Goal: Information Seeking & Learning: Learn about a topic

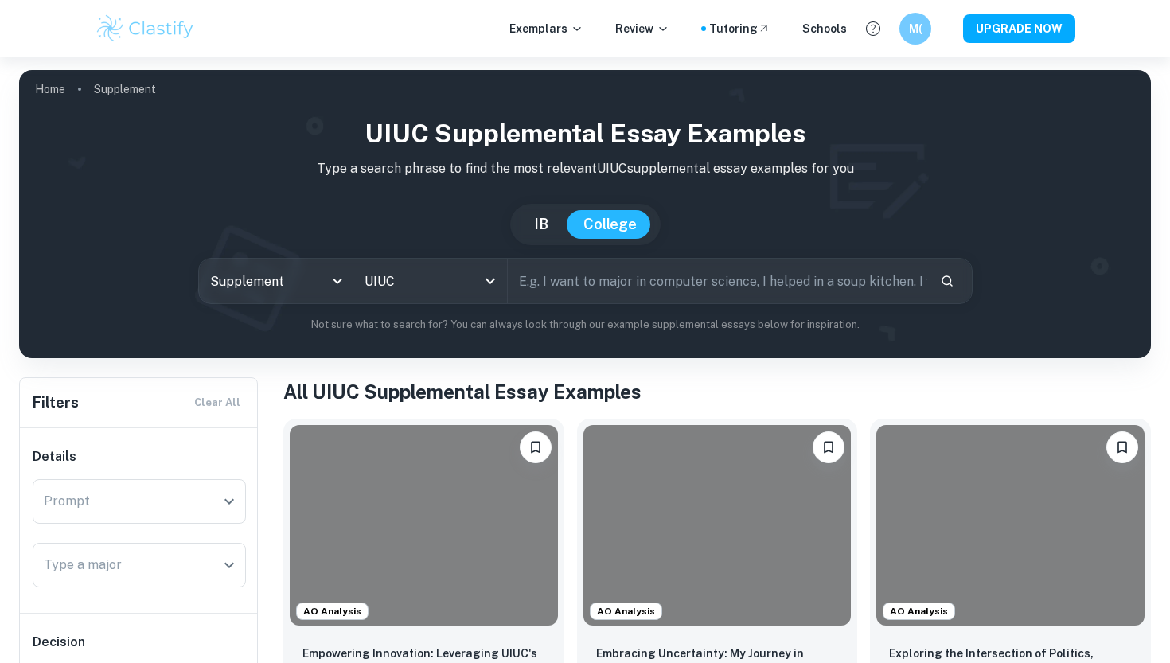
scroll to position [205, 0]
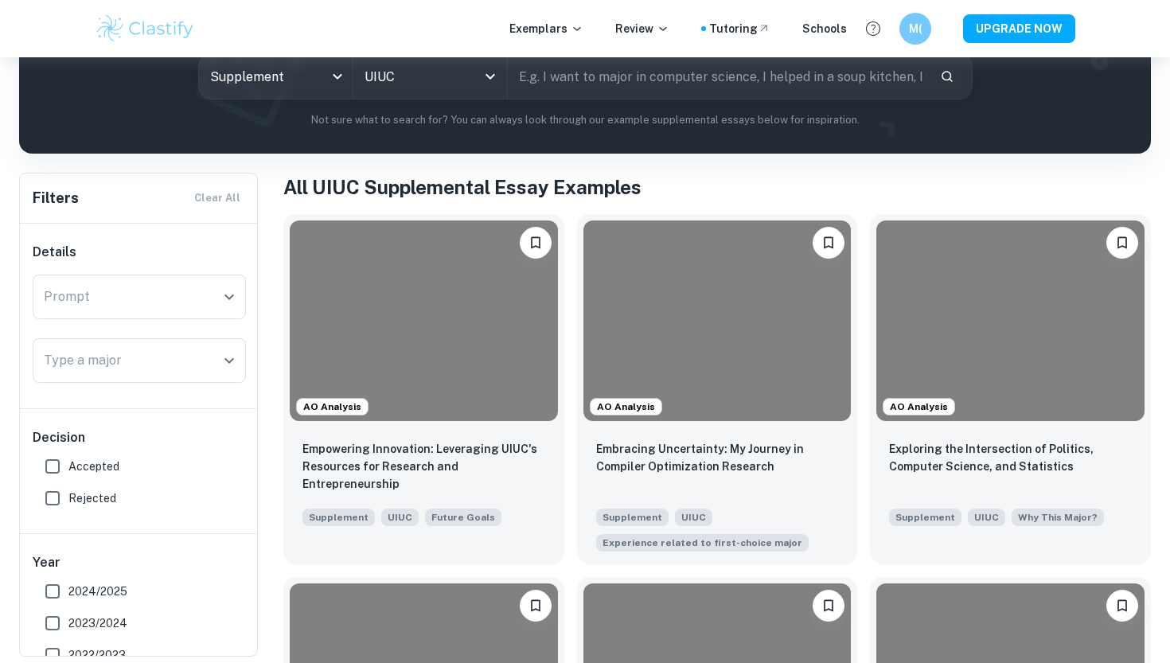
click at [107, 469] on span "Accepted" at bounding box center [93, 467] width 51 height 18
click at [68, 469] on input "Accepted" at bounding box center [53, 467] width 32 height 32
checkbox input "true"
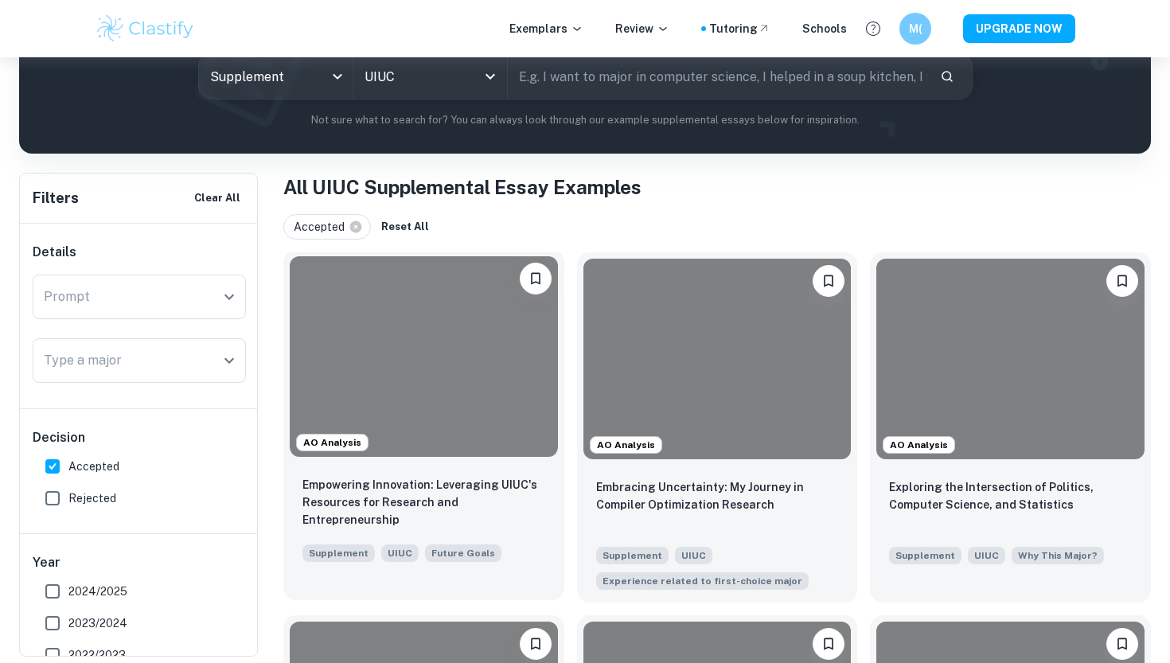
click at [454, 381] on div at bounding box center [424, 356] width 268 height 201
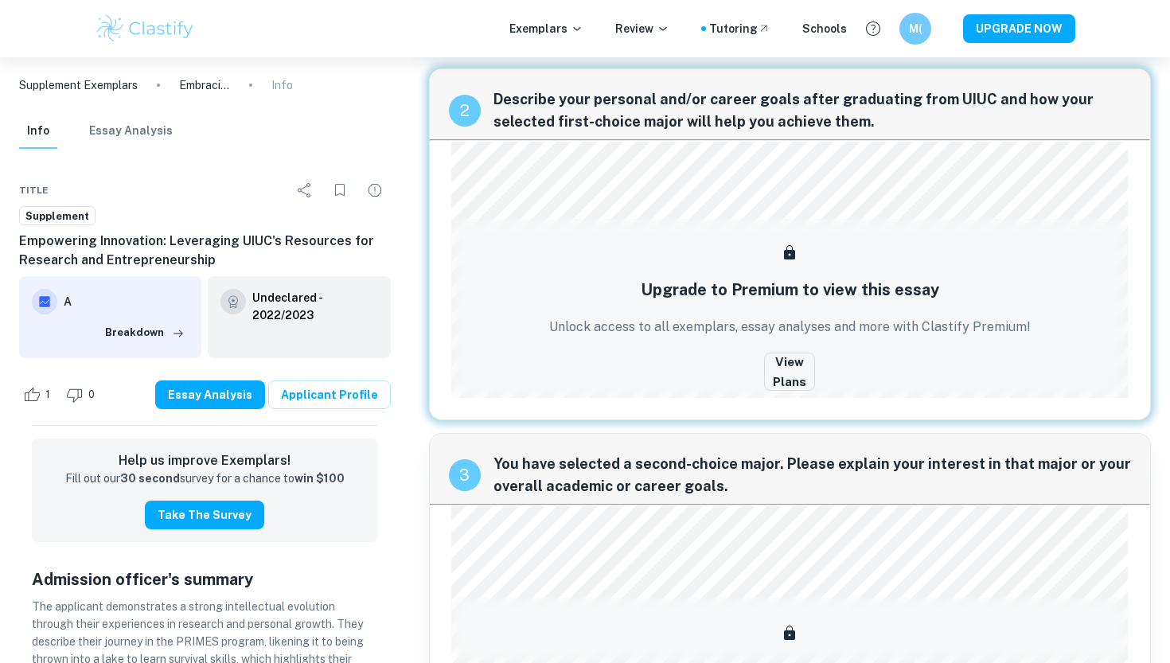
scroll to position [404, 0]
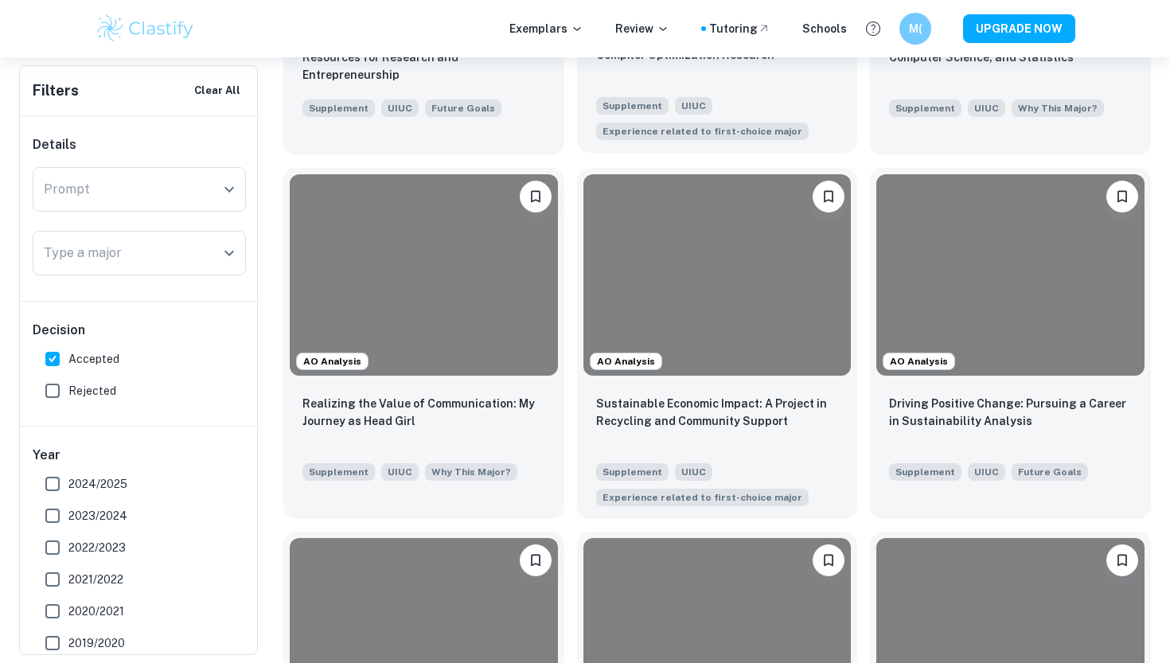
scroll to position [655, 0]
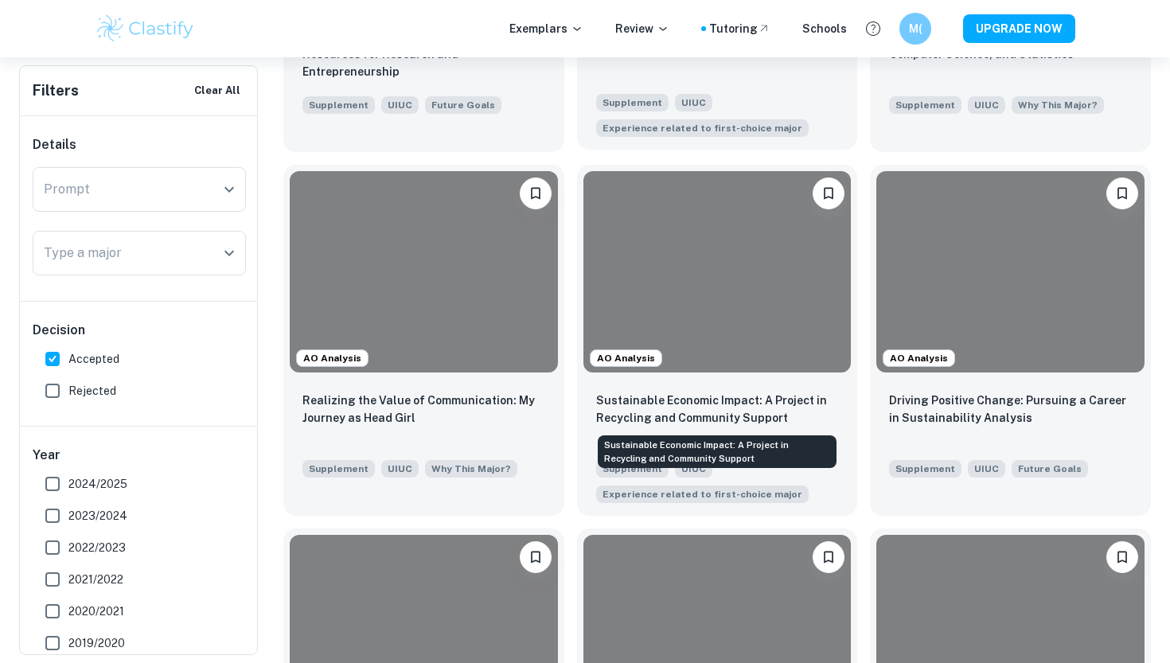
click at [726, 413] on p "Sustainable Economic Impact: A Project in Recycling and Community Support" at bounding box center [717, 409] width 243 height 35
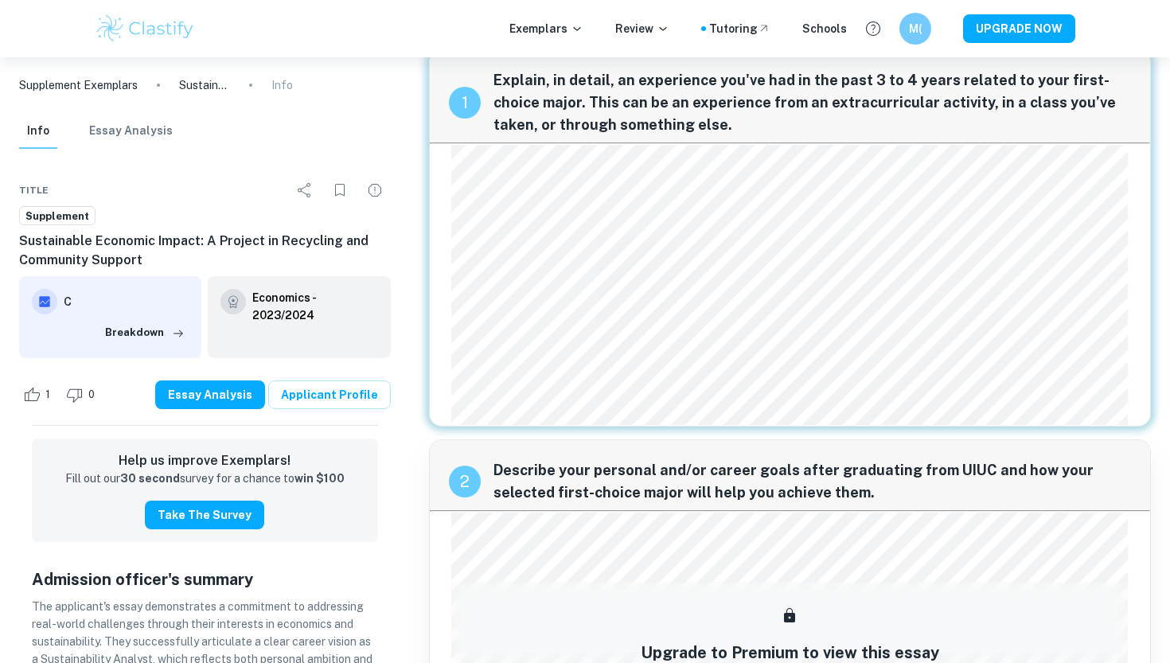
scroll to position [29, 0]
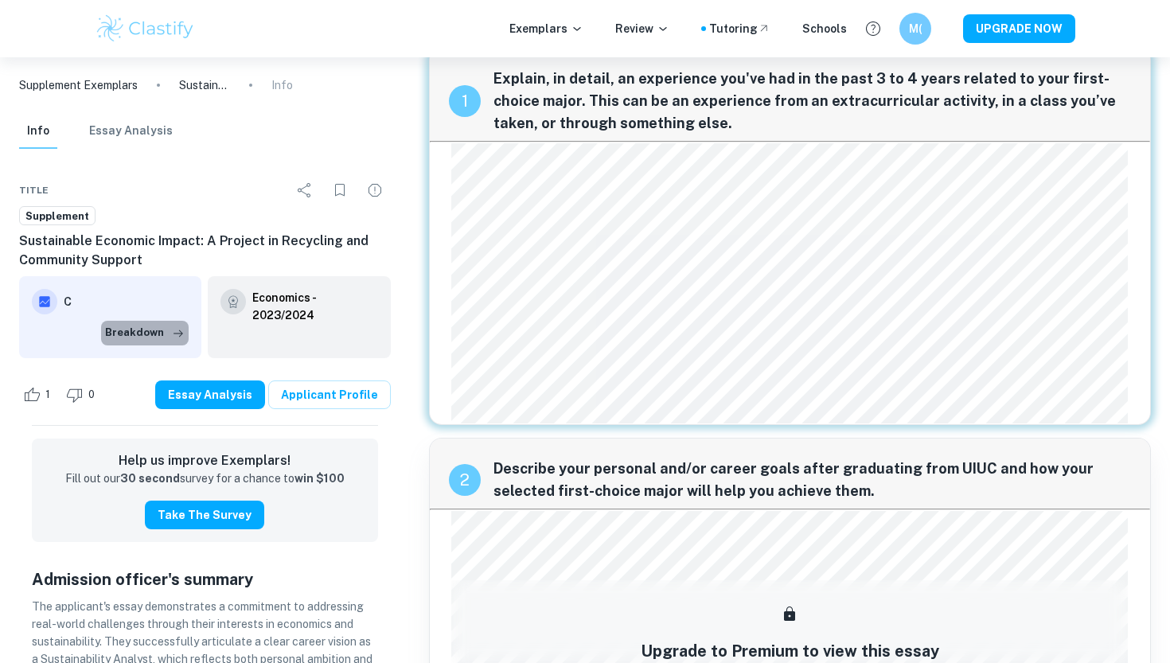
click at [150, 336] on button "Breakdown" at bounding box center [145, 333] width 88 height 24
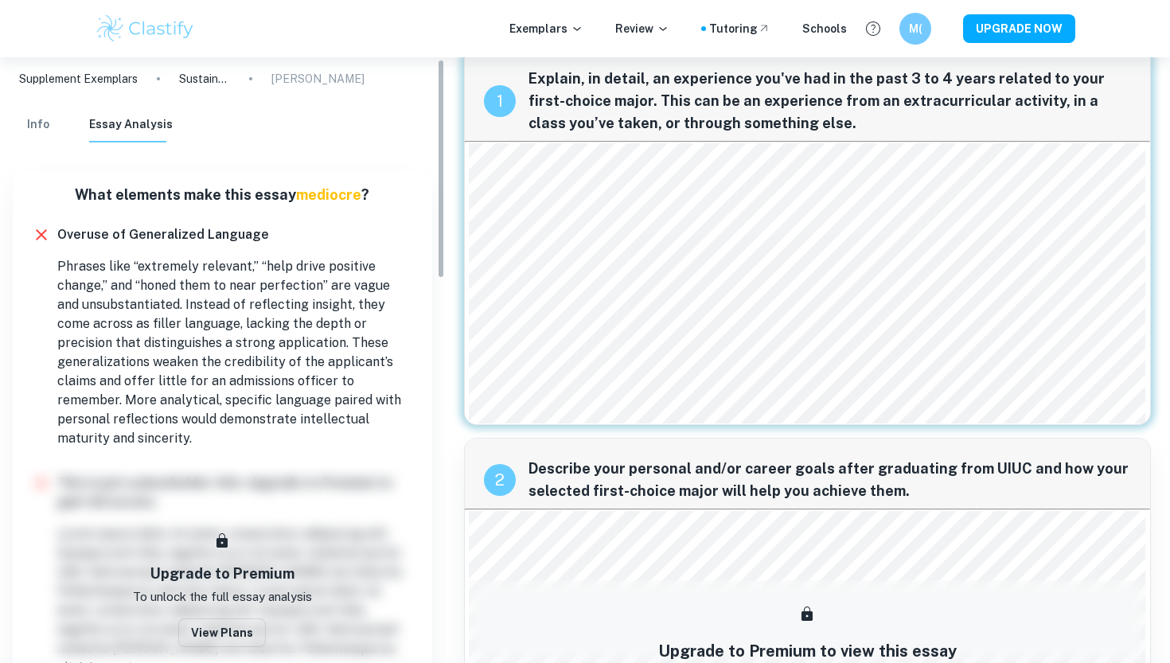
scroll to position [1, 0]
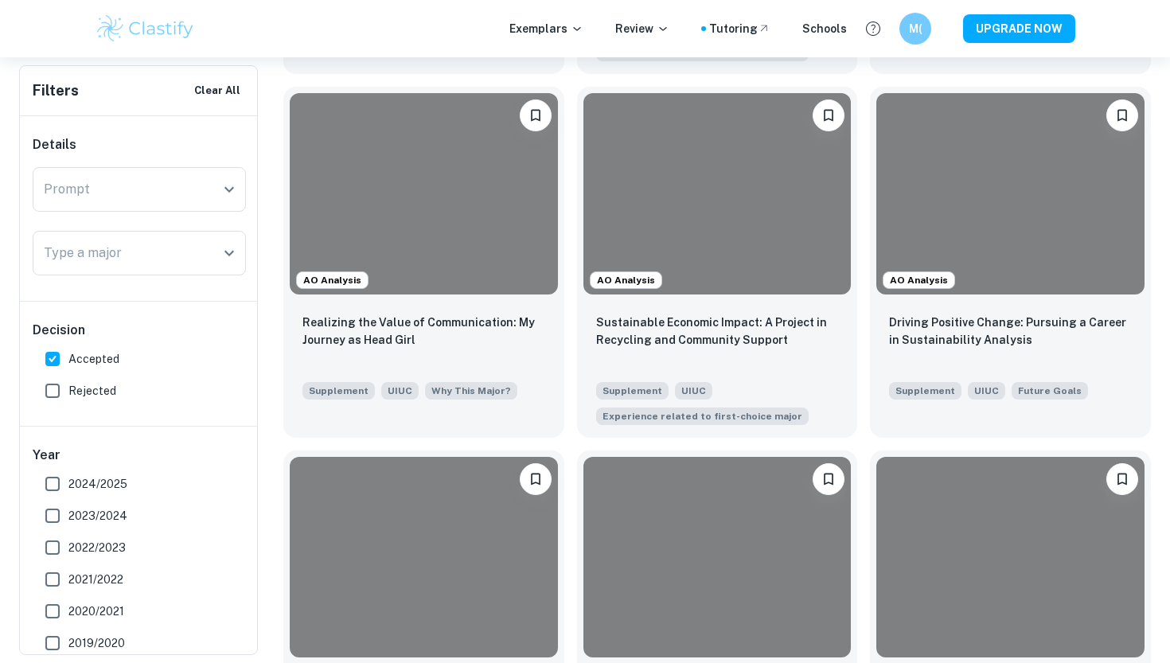
scroll to position [735, 0]
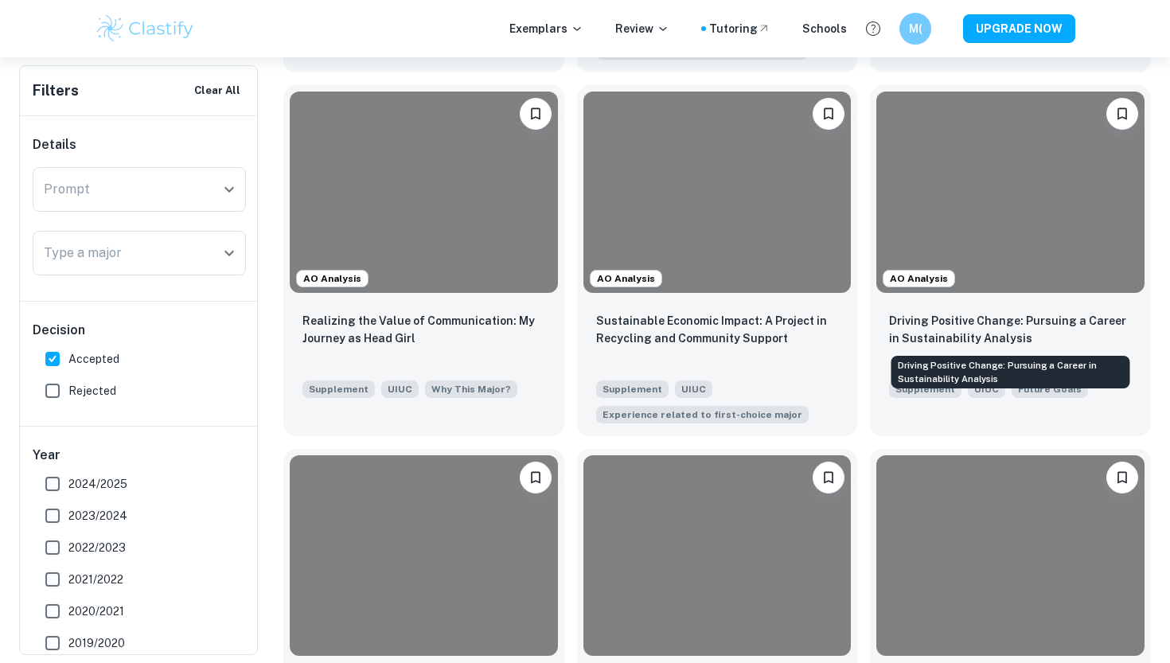
click at [1022, 345] on div "Driving Positive Change: Pursuing a Career in Sustainability Analysis" at bounding box center [1011, 367] width 242 height 45
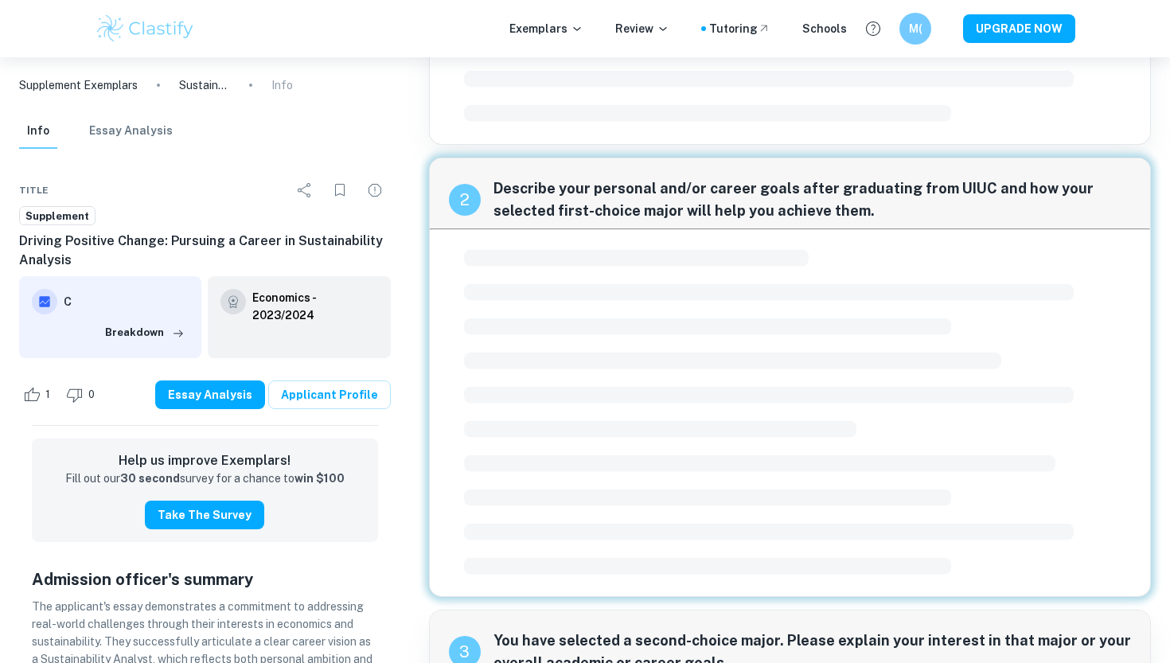
scroll to position [400, 0]
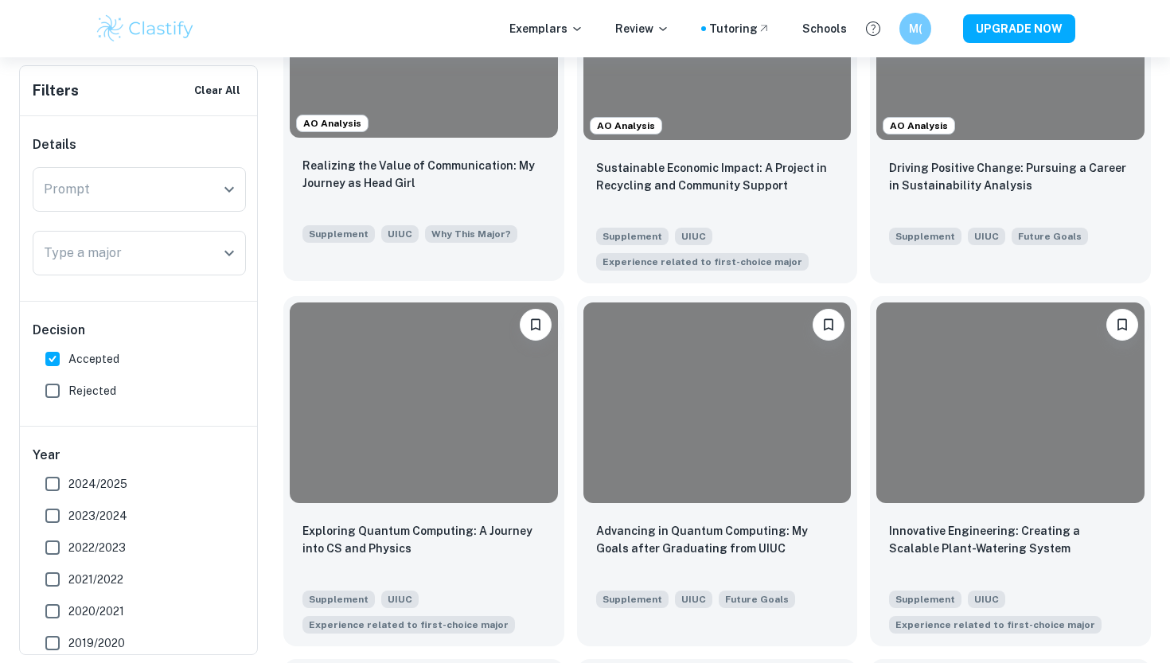
scroll to position [913, 0]
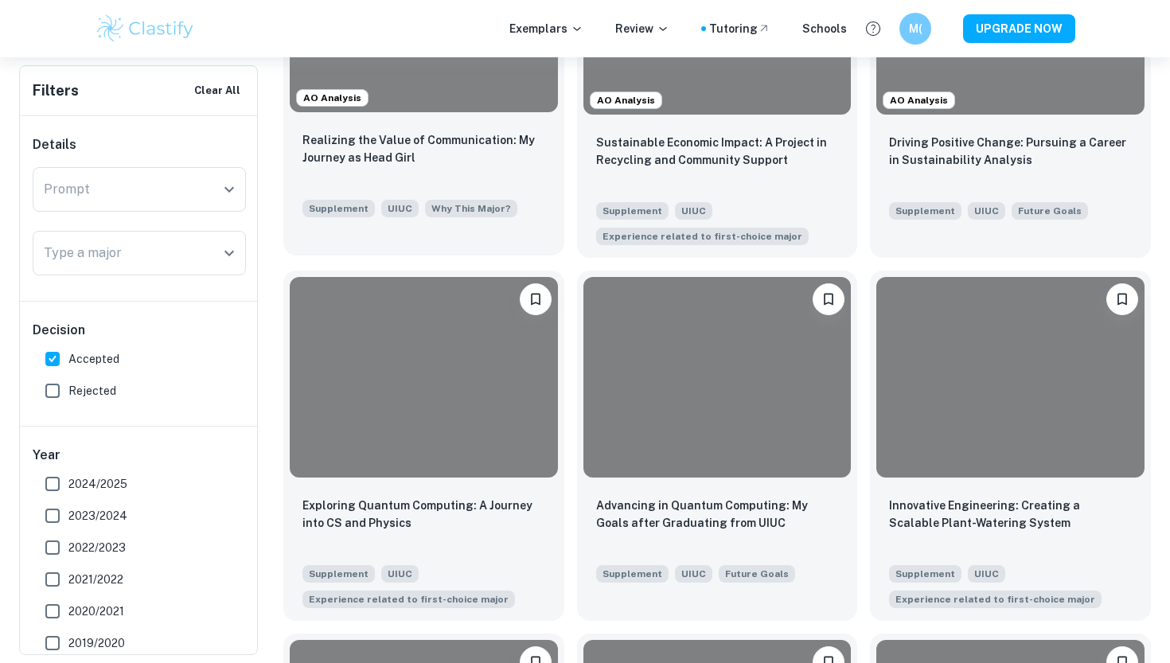
click at [383, 428] on div at bounding box center [424, 377] width 268 height 201
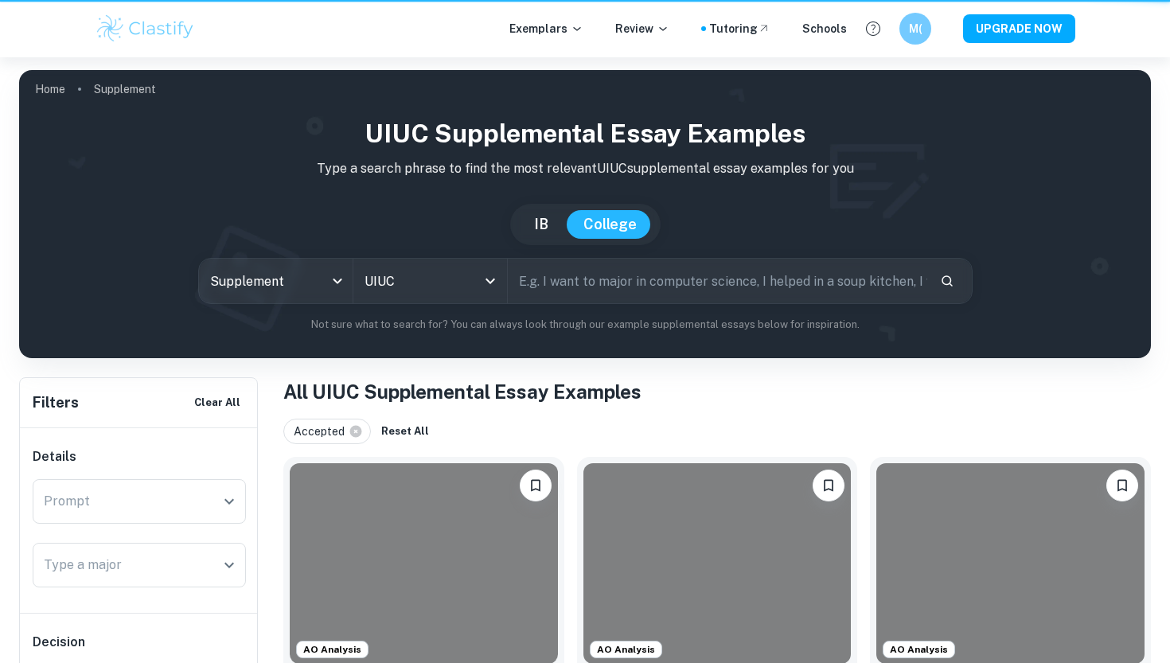
scroll to position [913, 0]
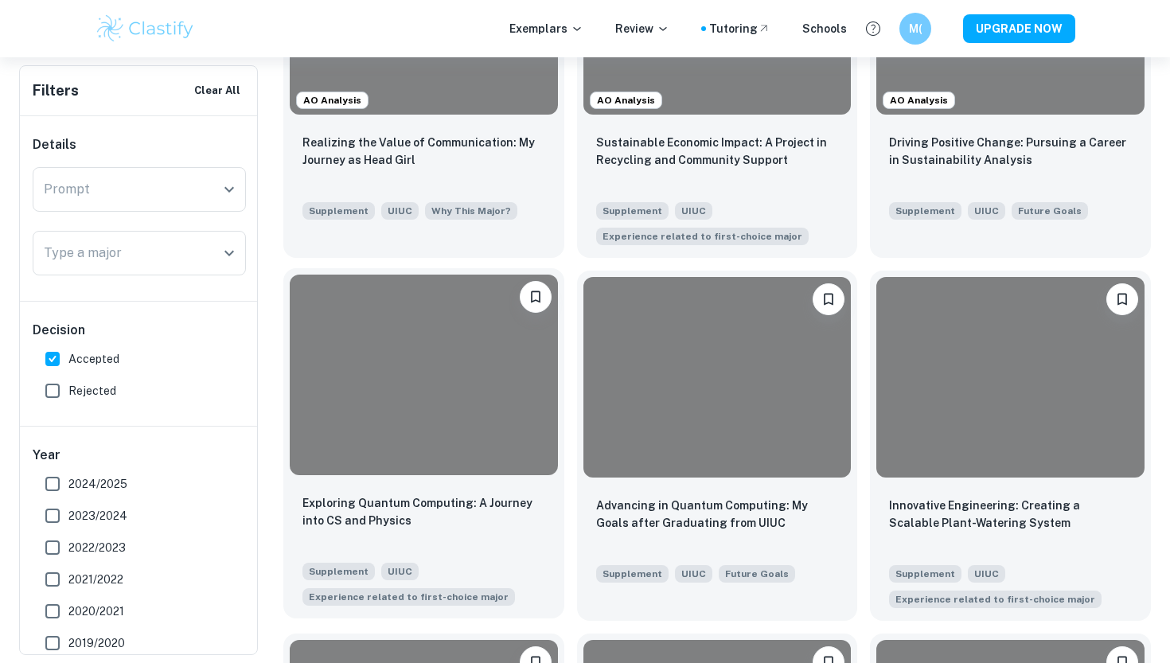
click at [443, 483] on div "Exploring Quantum Computing: A Journey into CS and Physics Supplement UIUC Expe…" at bounding box center [423, 550] width 281 height 137
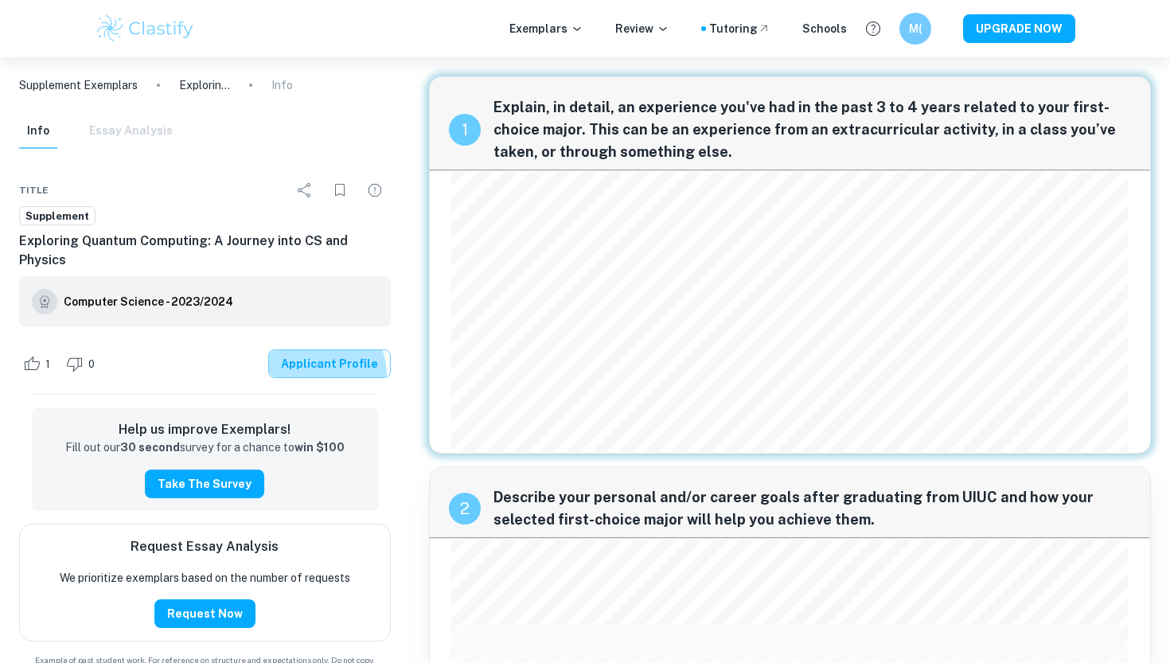
click at [319, 358] on link "Applicant Profile" at bounding box center [329, 364] width 123 height 29
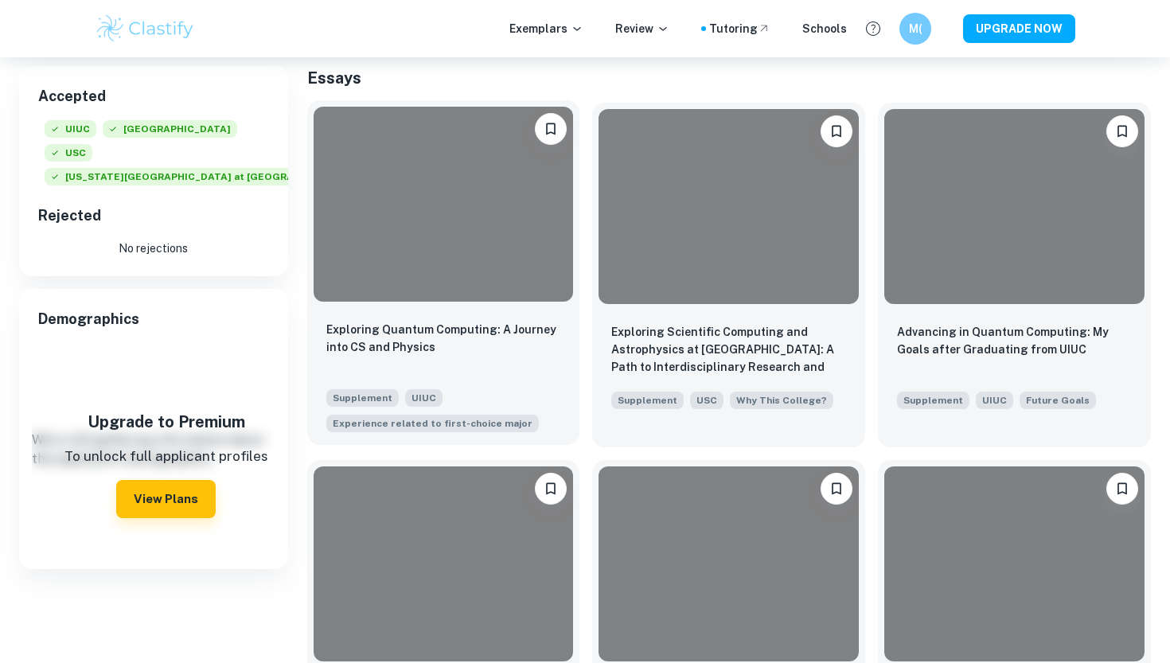
scroll to position [251, 0]
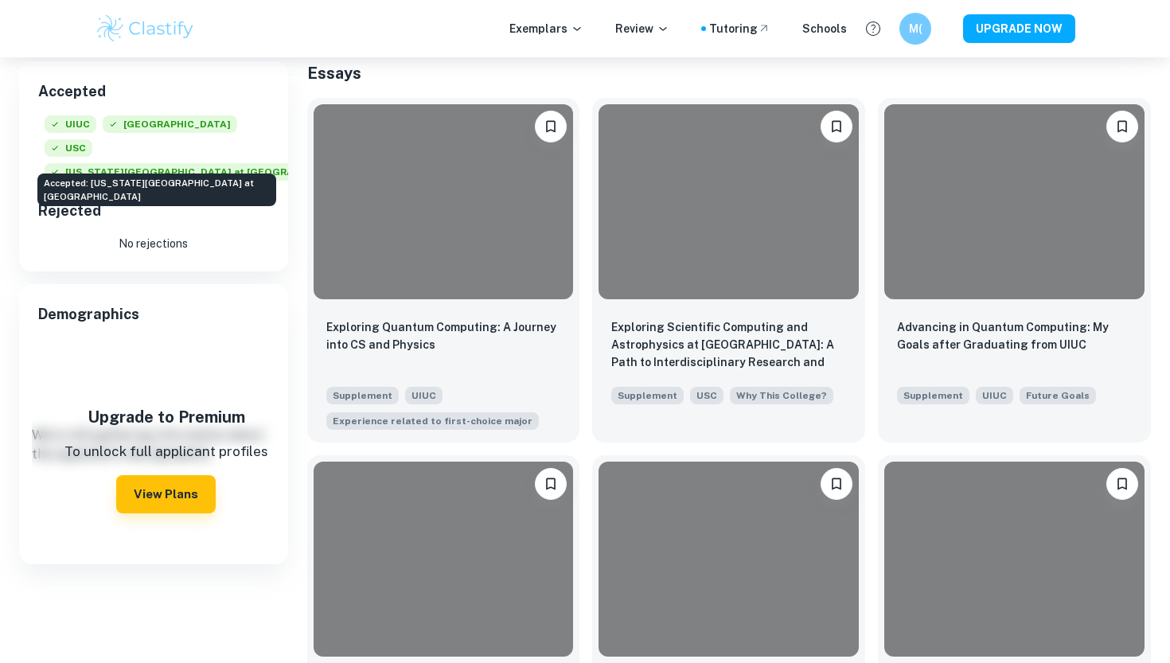
click at [162, 163] on span "[US_STATE][GEOGRAPHIC_DATA] at [GEOGRAPHIC_DATA]" at bounding box center [203, 172] width 316 height 18
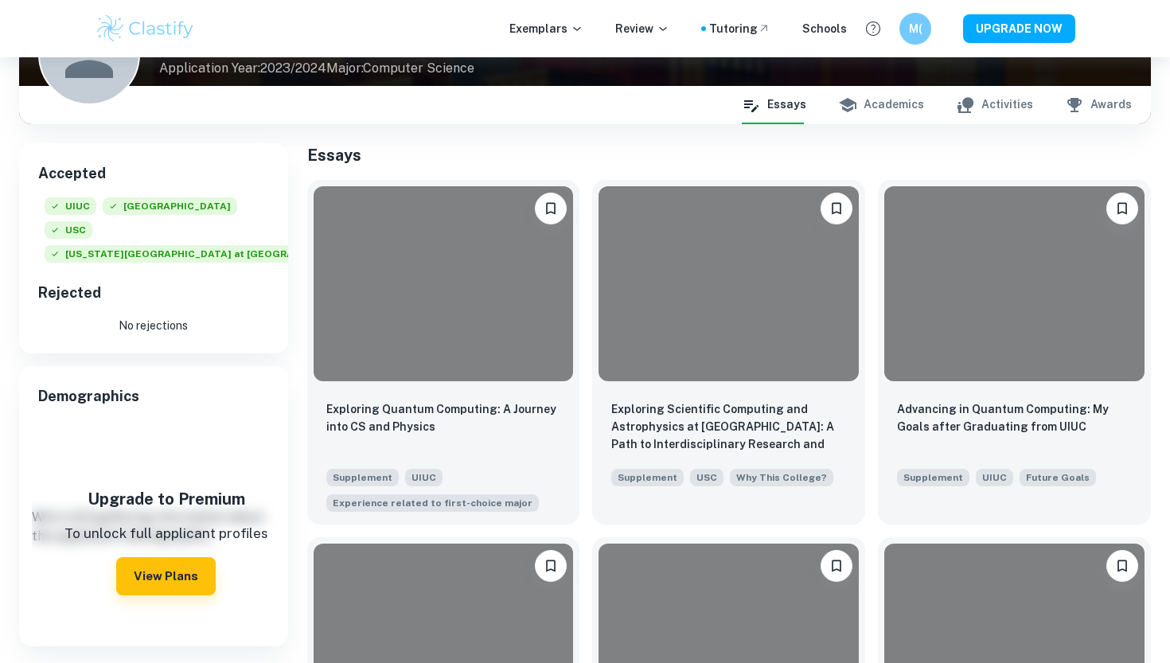
scroll to position [157, 0]
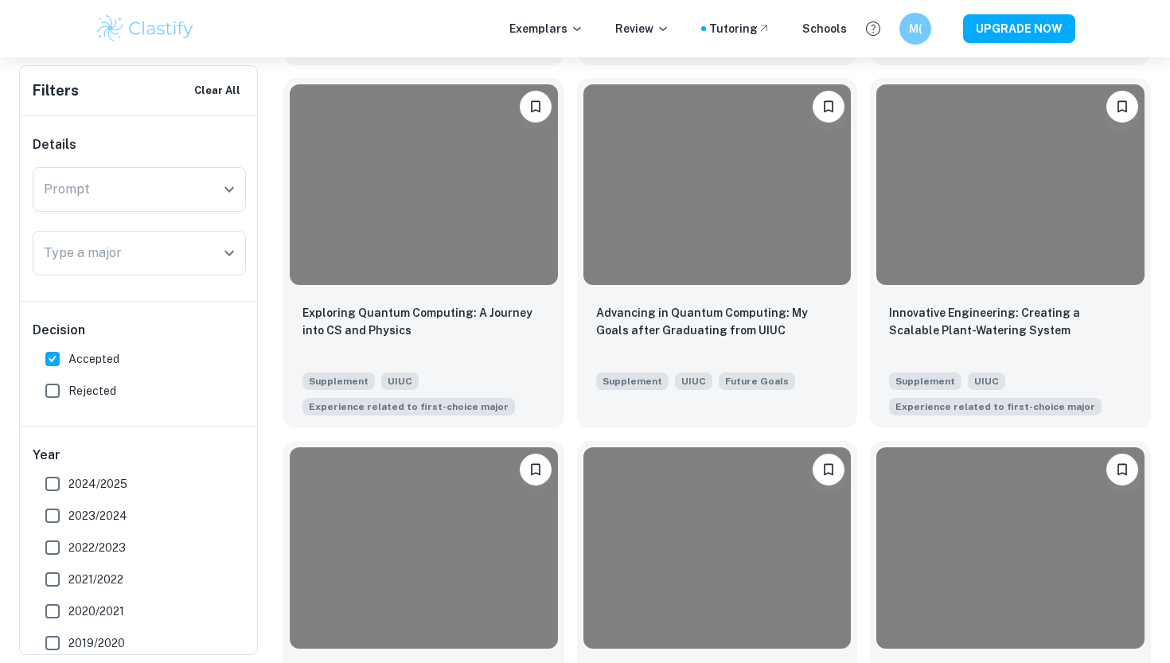
scroll to position [1110, 0]
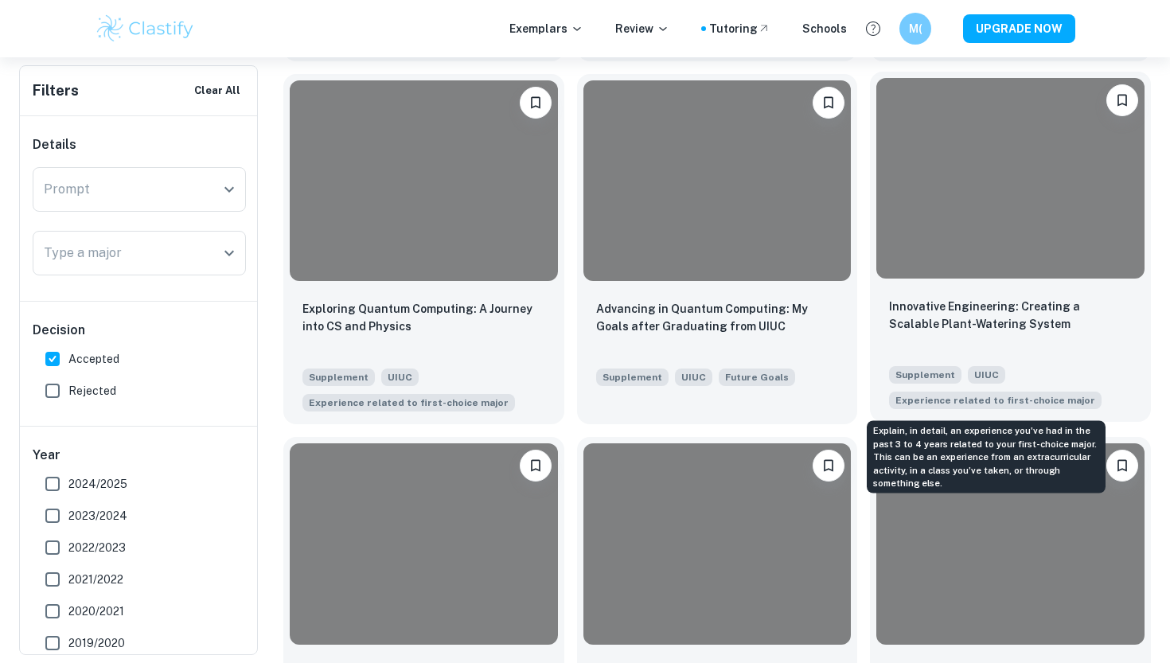
click at [994, 393] on span "Experience related to first-choice major" at bounding box center [996, 400] width 200 height 14
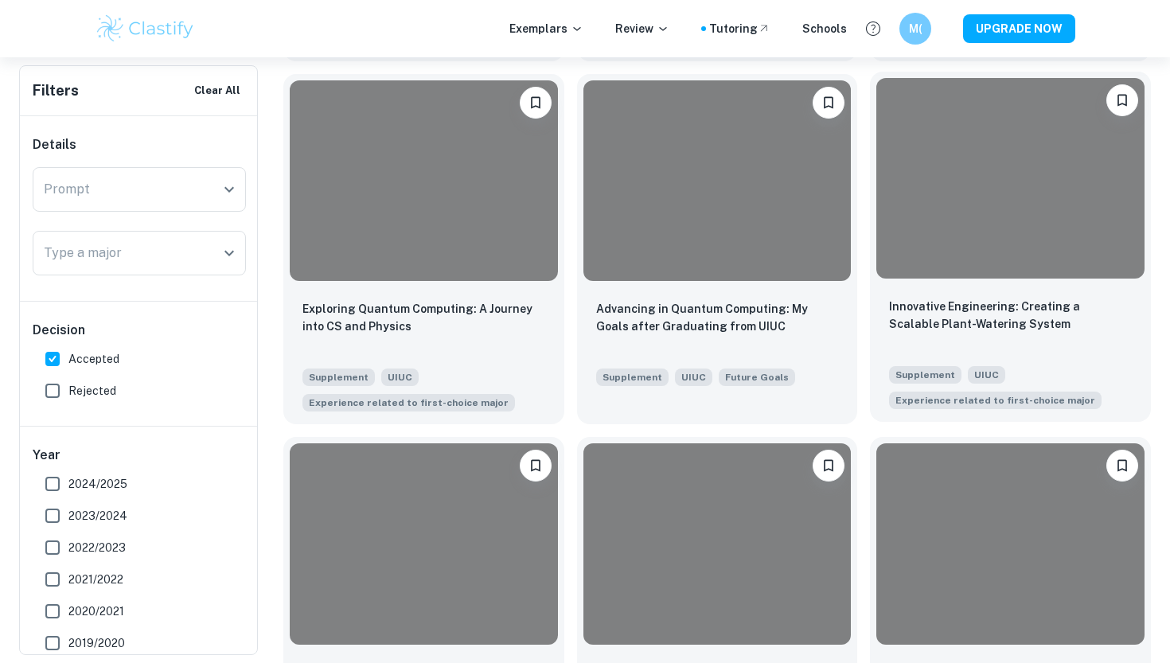
click at [1036, 275] on div at bounding box center [1011, 178] width 268 height 201
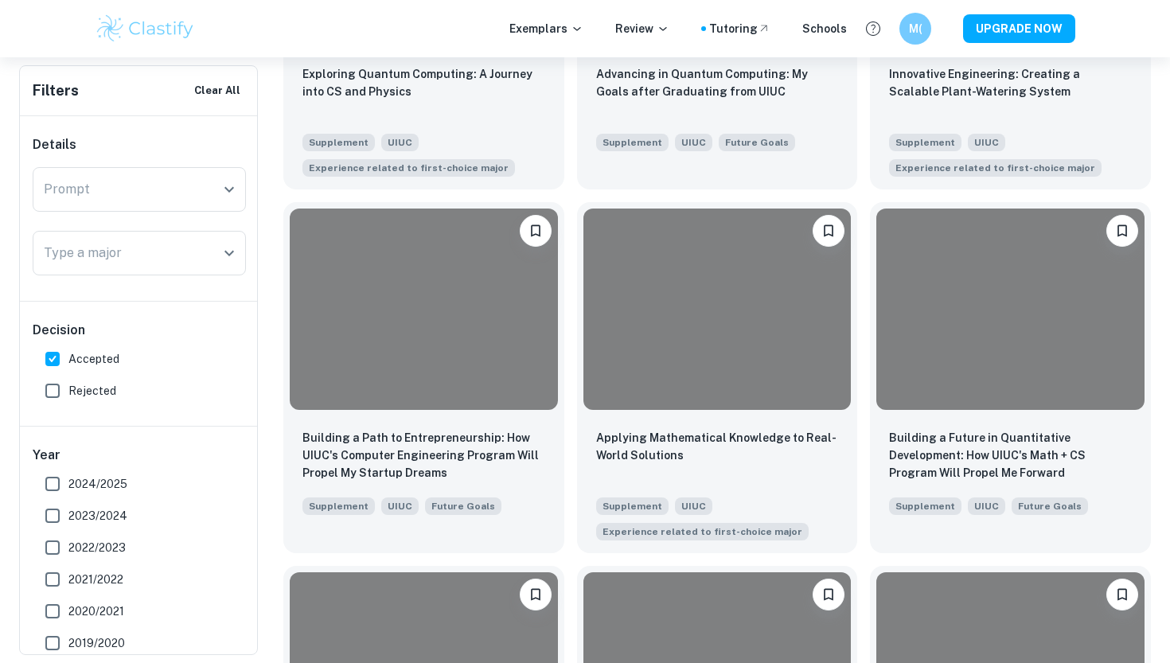
scroll to position [1346, 0]
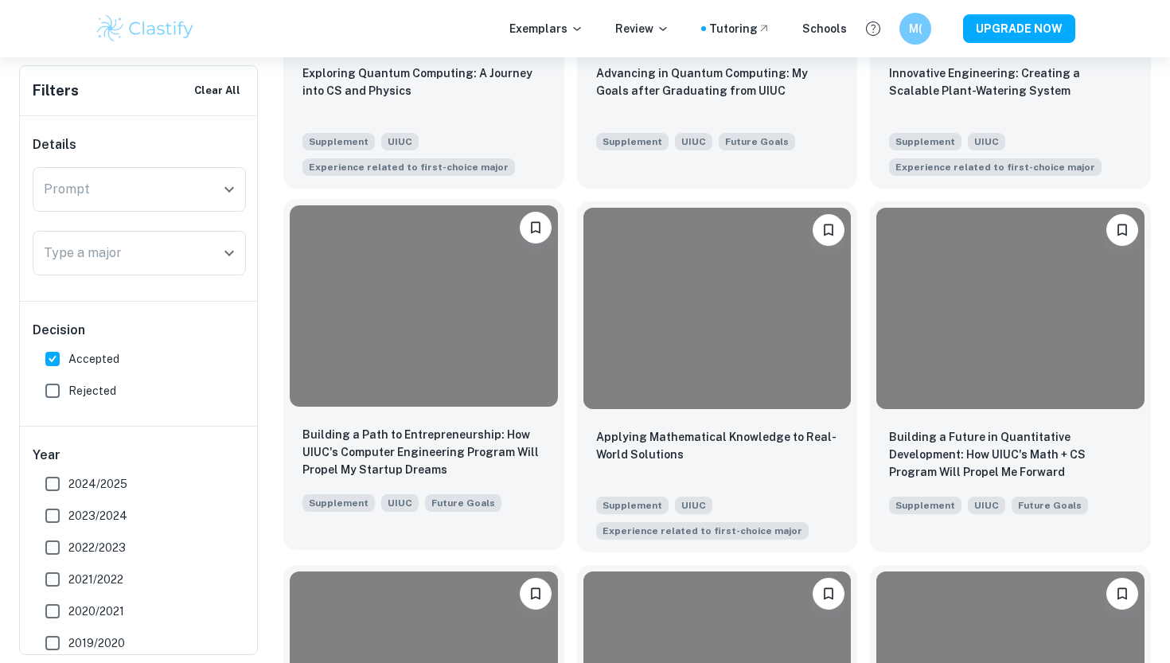
click at [455, 350] on div at bounding box center [424, 305] width 268 height 201
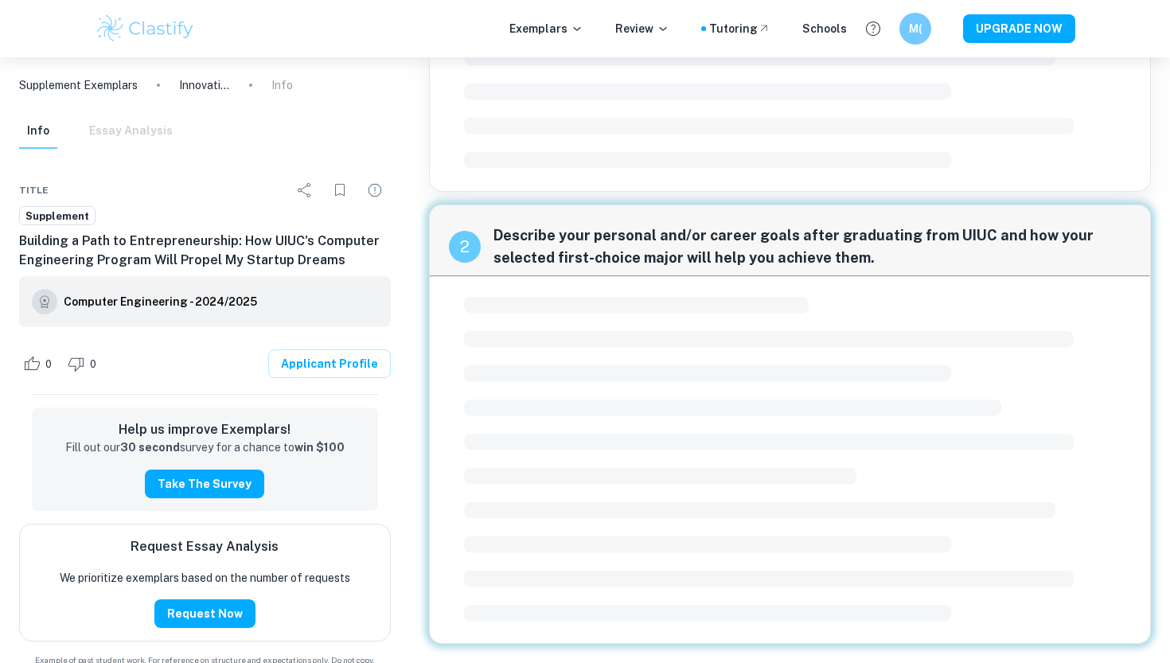
scroll to position [297, 0]
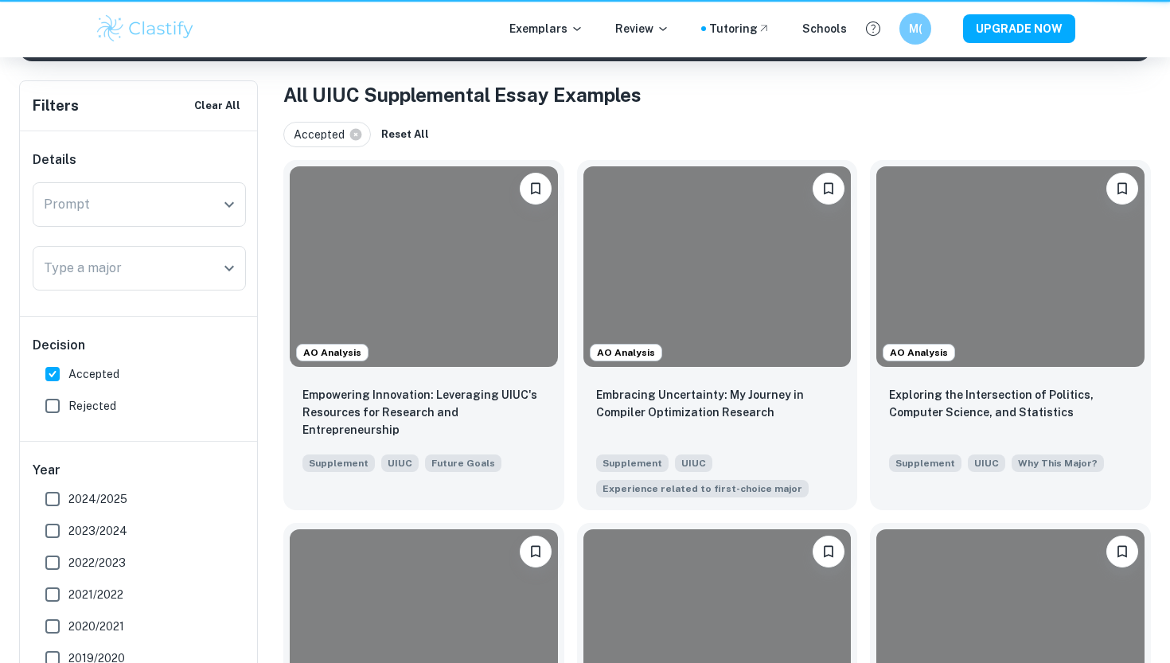
scroll to position [1346, 0]
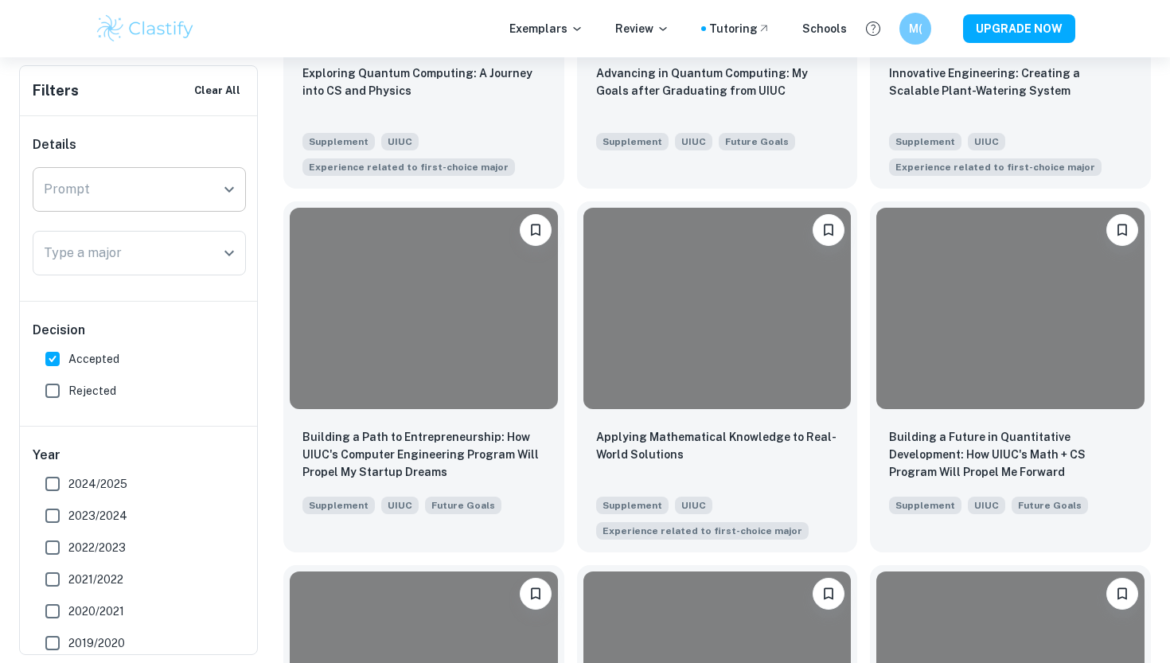
click at [166, 182] on input "Prompt" at bounding box center [127, 189] width 175 height 30
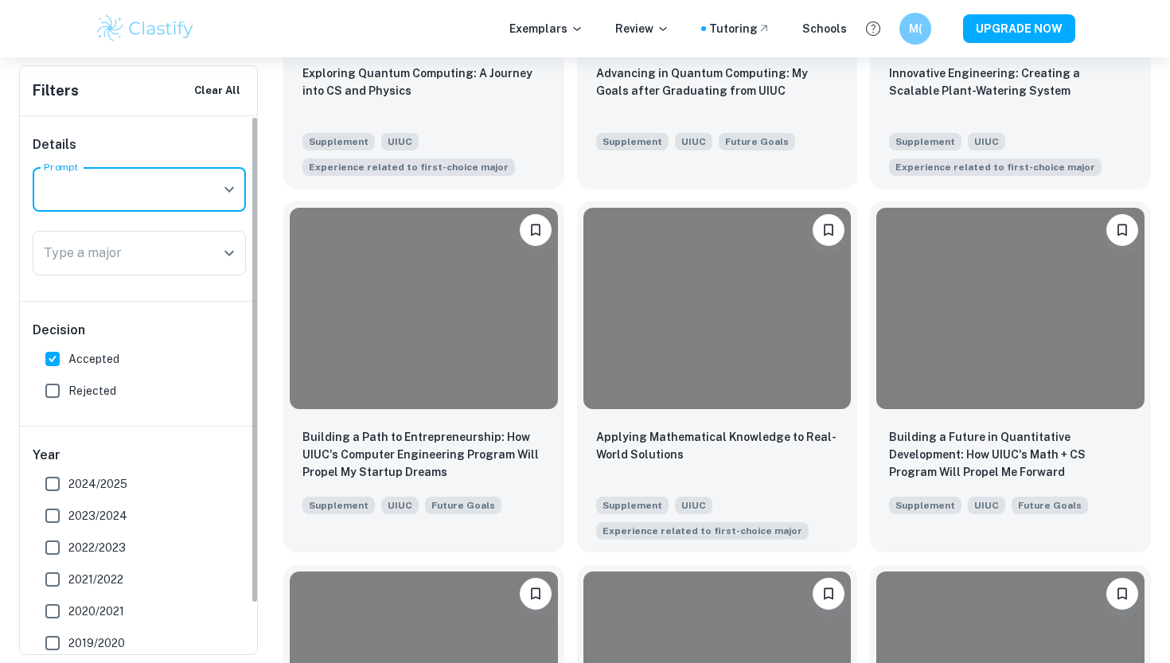
click at [193, 190] on input "Prompt" at bounding box center [127, 189] width 175 height 30
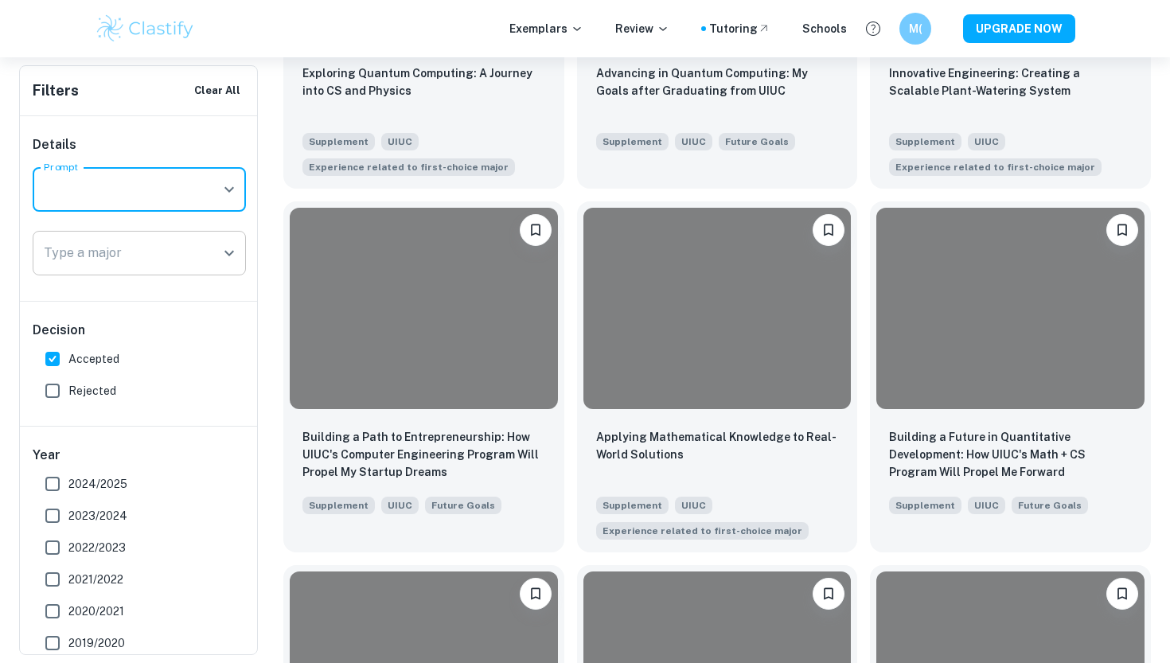
click at [236, 256] on icon "Open" at bounding box center [229, 253] width 19 height 19
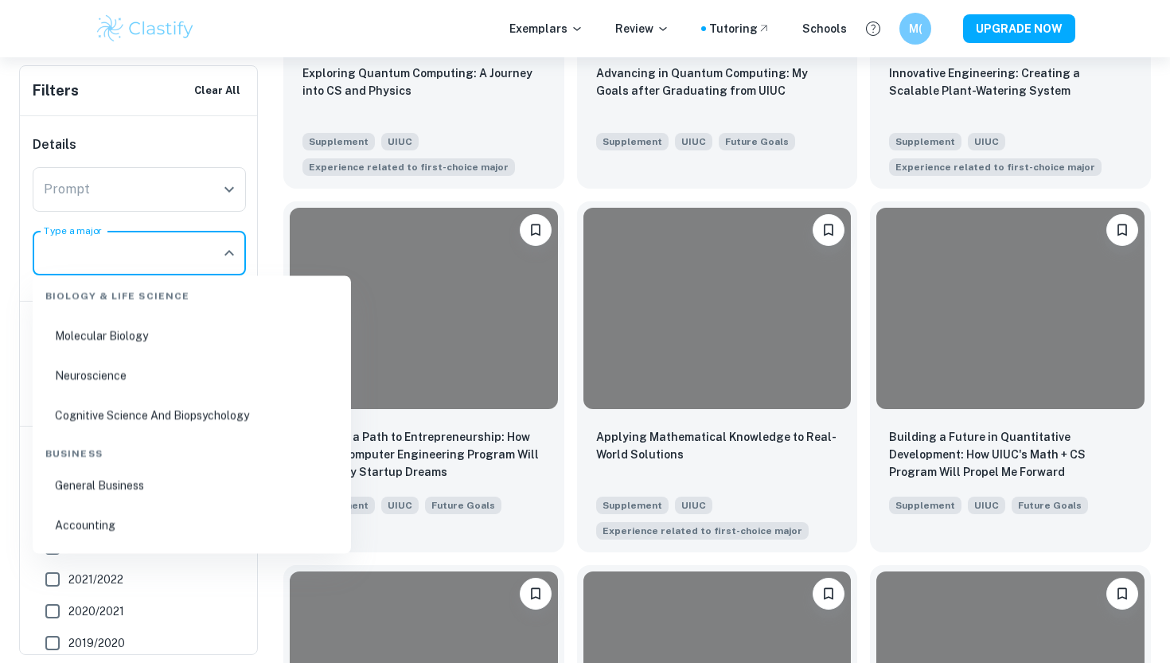
scroll to position [267, 0]
click at [123, 491] on li "General Business" at bounding box center [192, 486] width 306 height 37
type input "General Business"
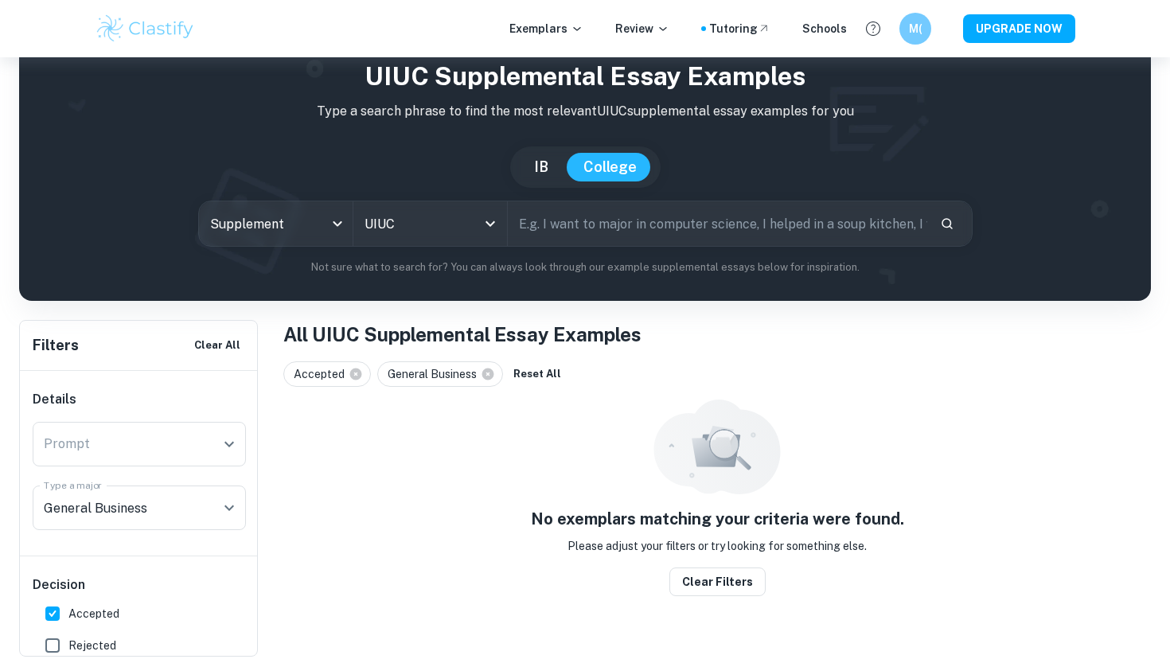
scroll to position [22, 0]
